Goal: Navigation & Orientation: Find specific page/section

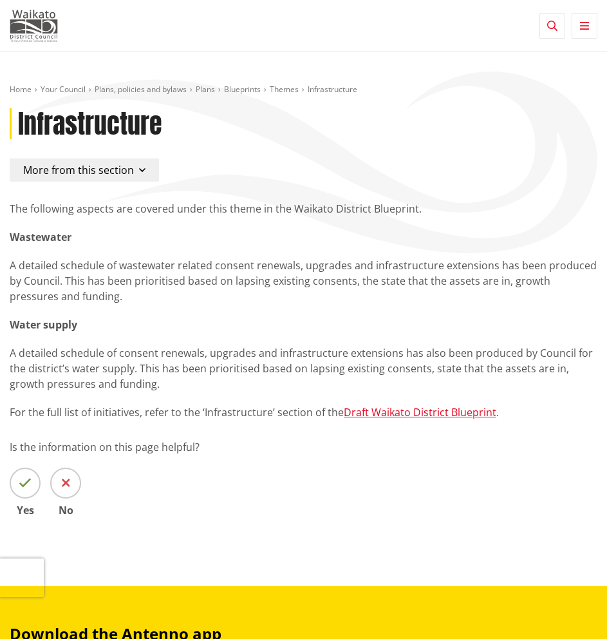
click at [35, 30] on img at bounding box center [34, 26] width 48 height 32
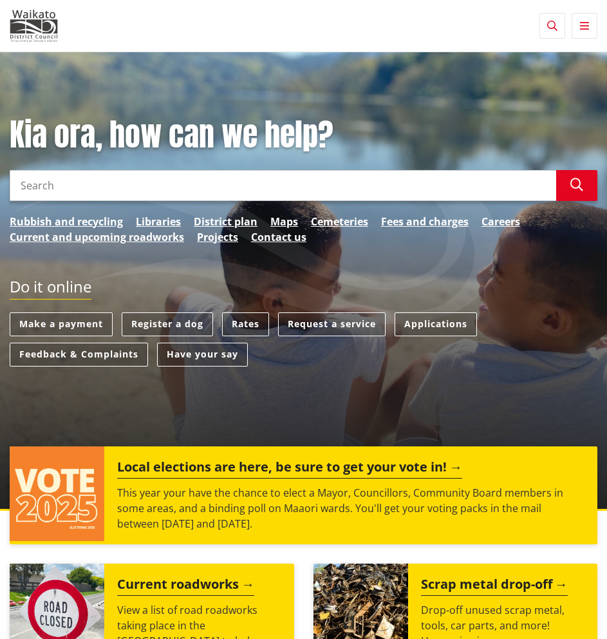
click at [66, 184] on input "Search" at bounding box center [283, 185] width 547 height 31
click at [588, 32] on button "Toggle navigation" at bounding box center [585, 26] width 26 height 26
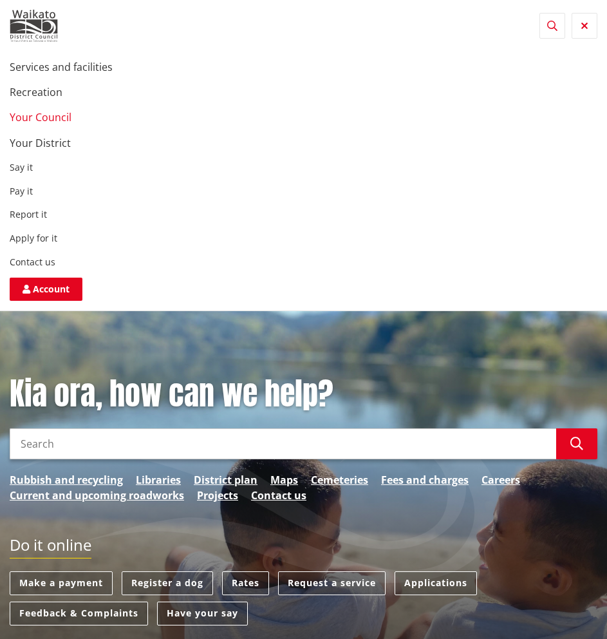
click at [40, 113] on link "Your Council" at bounding box center [41, 117] width 62 height 14
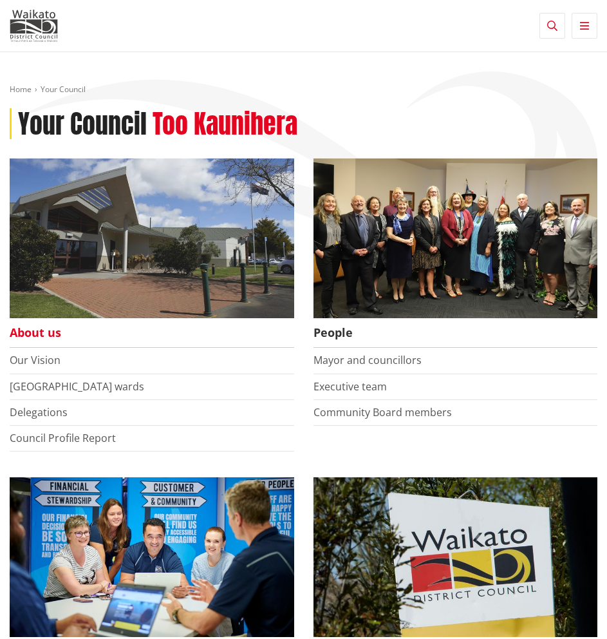
click at [35, 333] on span "About us" at bounding box center [152, 333] width 285 height 30
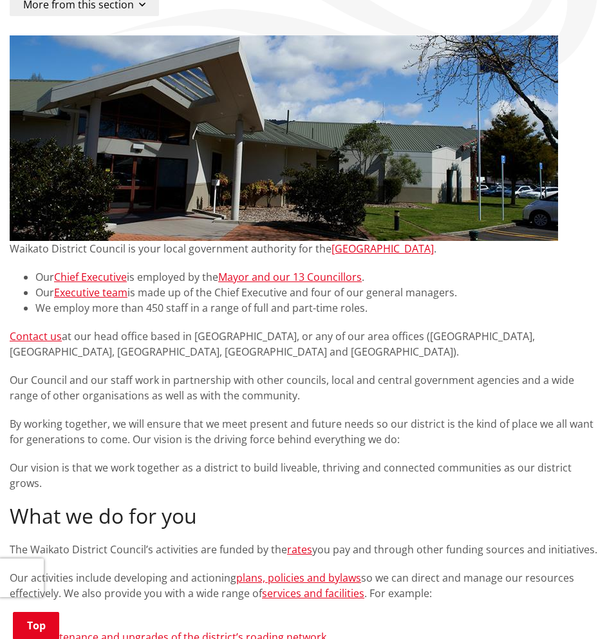
scroll to position [129, 0]
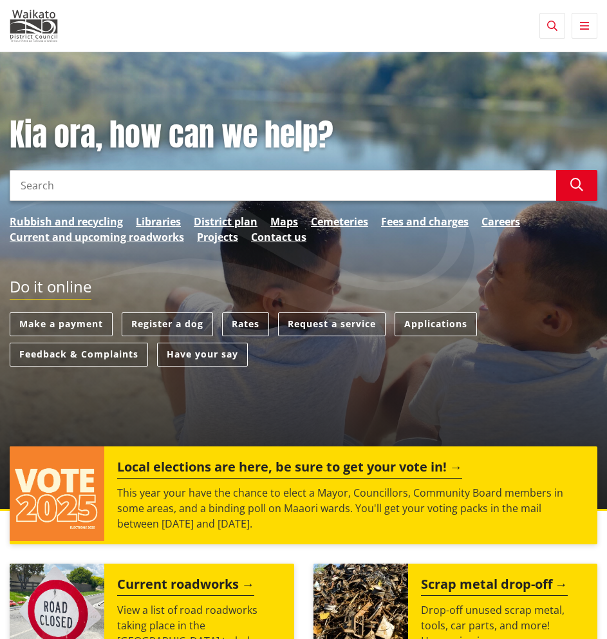
click at [591, 26] on button "Toggle navigation" at bounding box center [585, 26] width 26 height 26
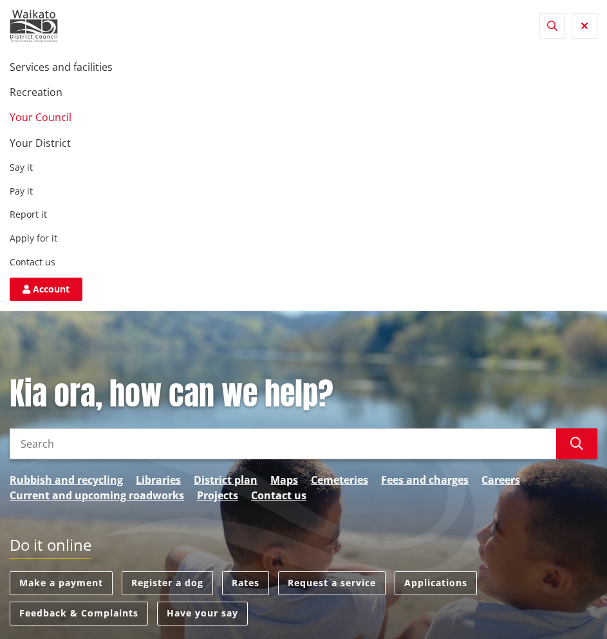
click at [41, 119] on link "Your Council" at bounding box center [41, 117] width 62 height 14
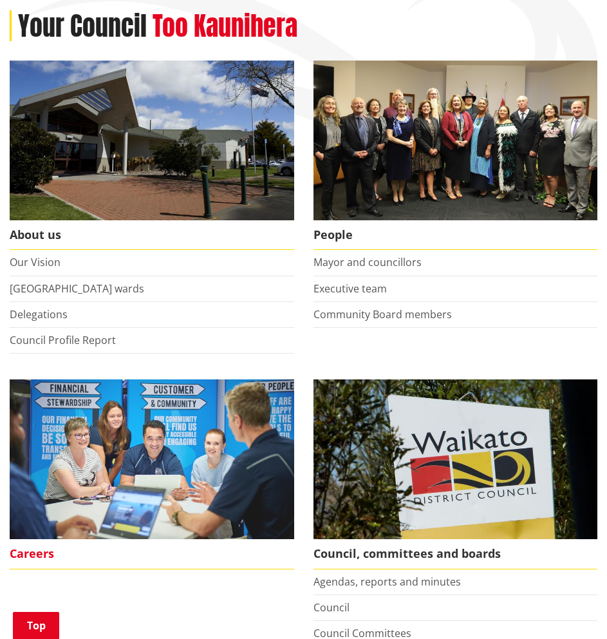
scroll to position [64, 0]
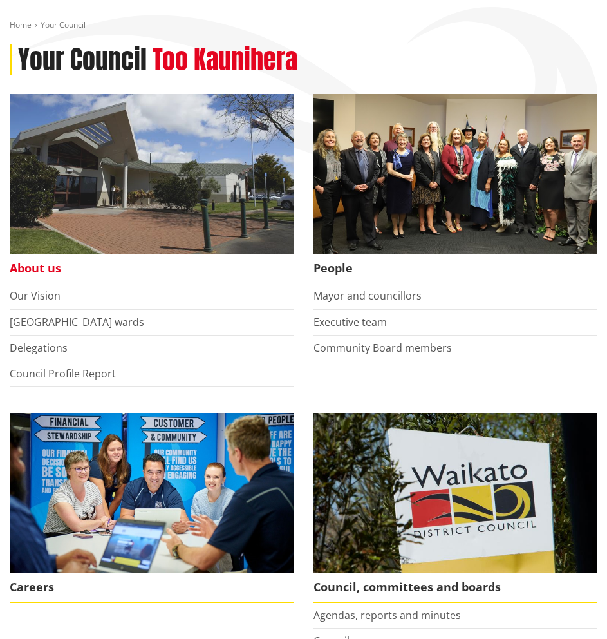
click at [35, 269] on span "About us" at bounding box center [152, 269] width 285 height 30
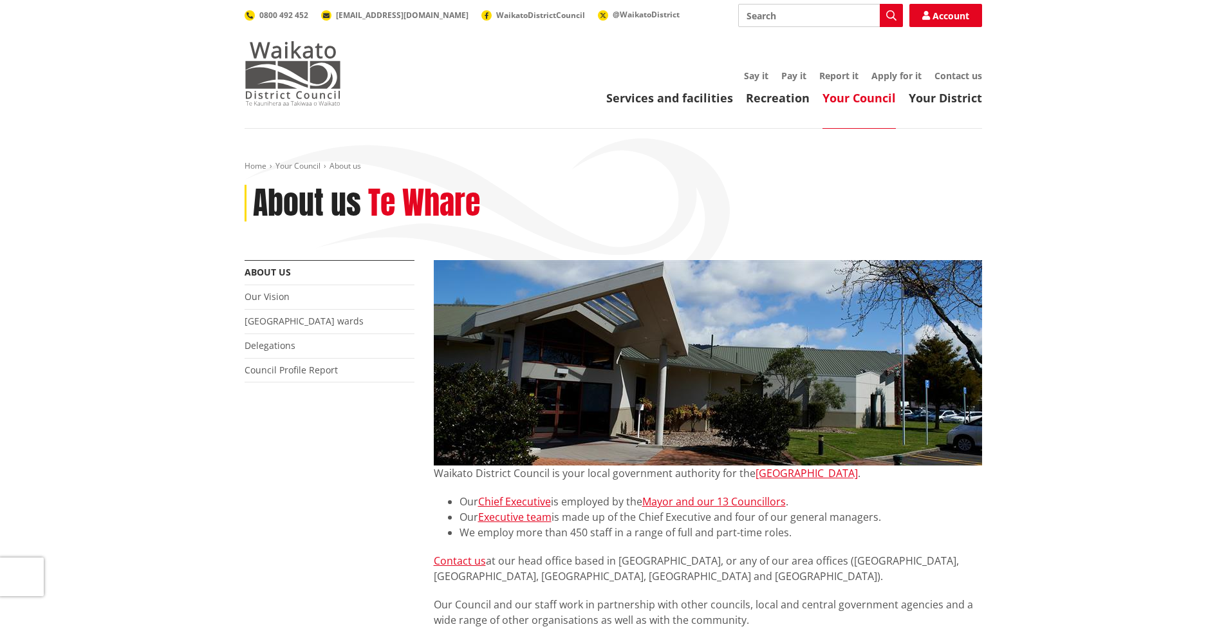
click at [283, 71] on img at bounding box center [293, 73] width 97 height 64
